Goal: Find specific page/section: Locate a particular part of the current website

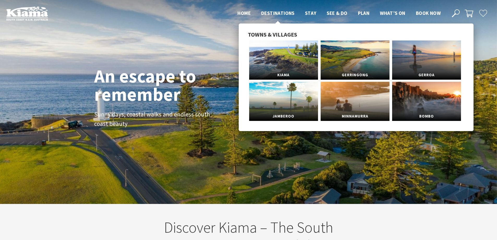
click at [272, 13] on span "Destinations" at bounding box center [277, 13] width 33 height 6
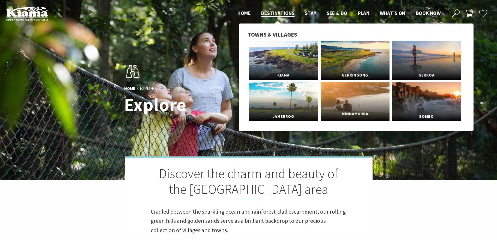
click at [370, 83] on link "Minnamurra" at bounding box center [355, 101] width 69 height 39
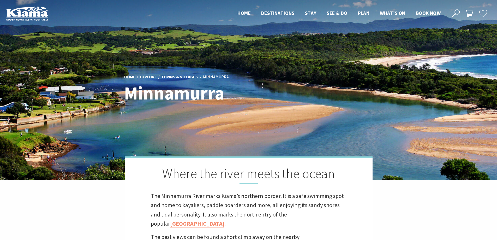
scroll to position [173, 504]
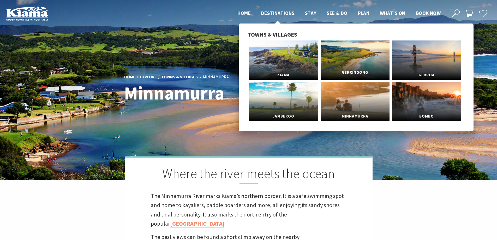
click at [373, 68] on span "Gerringong" at bounding box center [355, 73] width 69 height 10
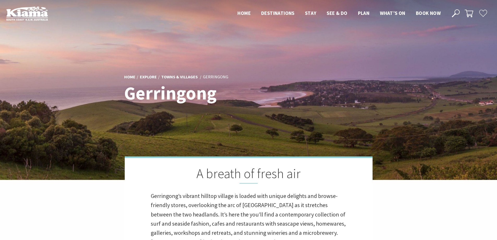
click at [458, 13] on icon at bounding box center [456, 13] width 8 height 8
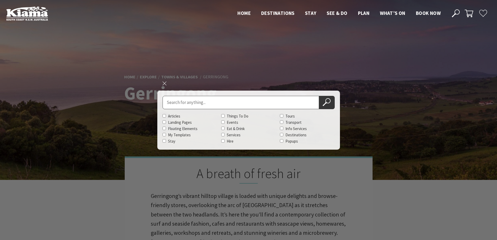
paste input "South Werri (Ourie) Ocean Pool, Gerringong"
type input "South Werri (Ourie) Ocean Pool, Gerringong"
click at [325, 102] on icon at bounding box center [327, 102] width 8 height 8
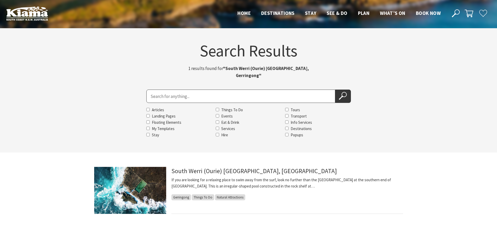
click at [136, 185] on img at bounding box center [130, 190] width 72 height 47
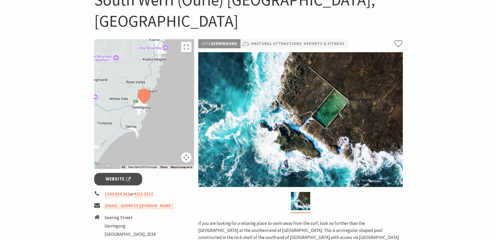
scroll to position [78, 0]
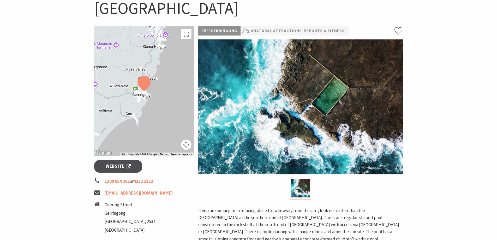
click at [313, 134] on img at bounding box center [300, 106] width 205 height 135
